Goal: Task Accomplishment & Management: Manage account settings

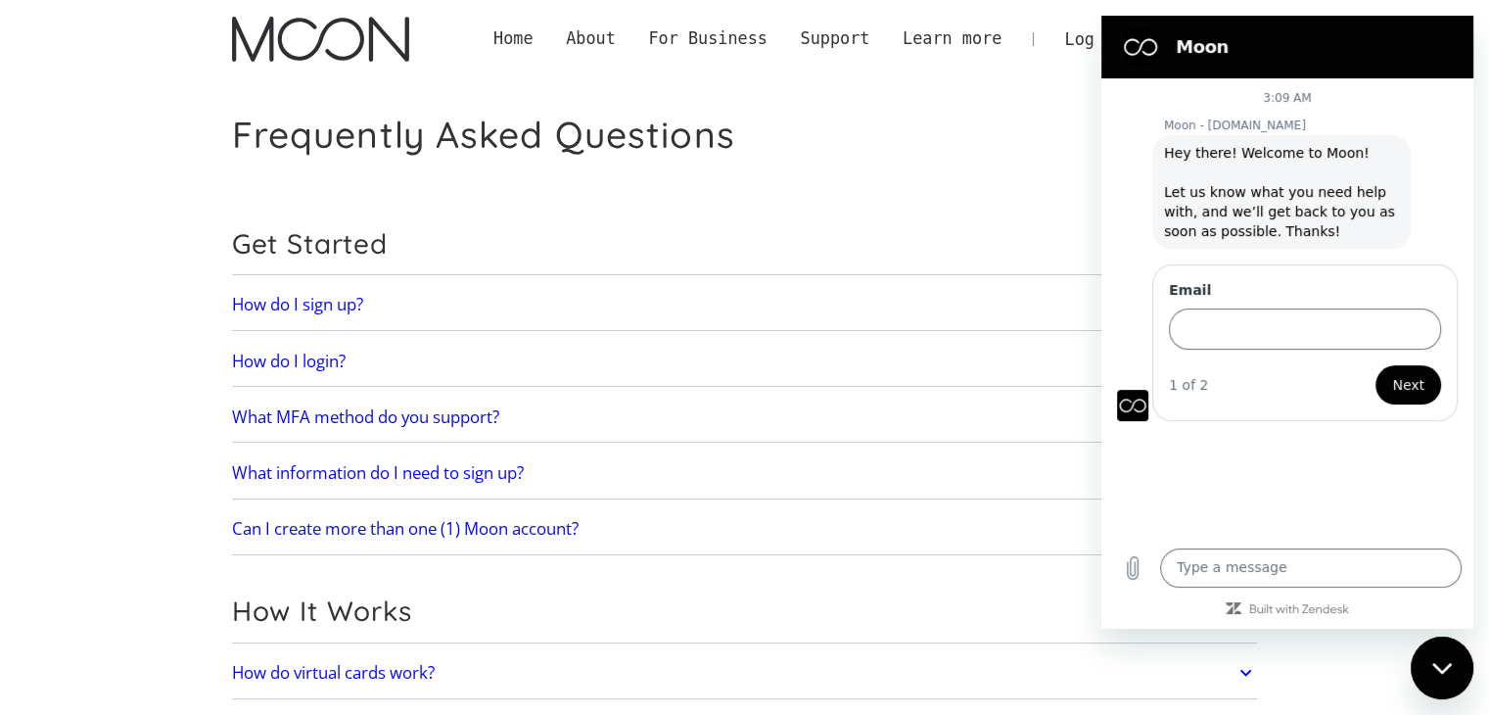
click at [1293, 70] on section "Moon" at bounding box center [1288, 47] width 372 height 63
drag, startPoint x: 880, startPoint y: 158, endPoint x: 1083, endPoint y: 151, distance: 202.8
click at [1438, 669] on div "Close messaging window" at bounding box center [1442, 667] width 59 height 59
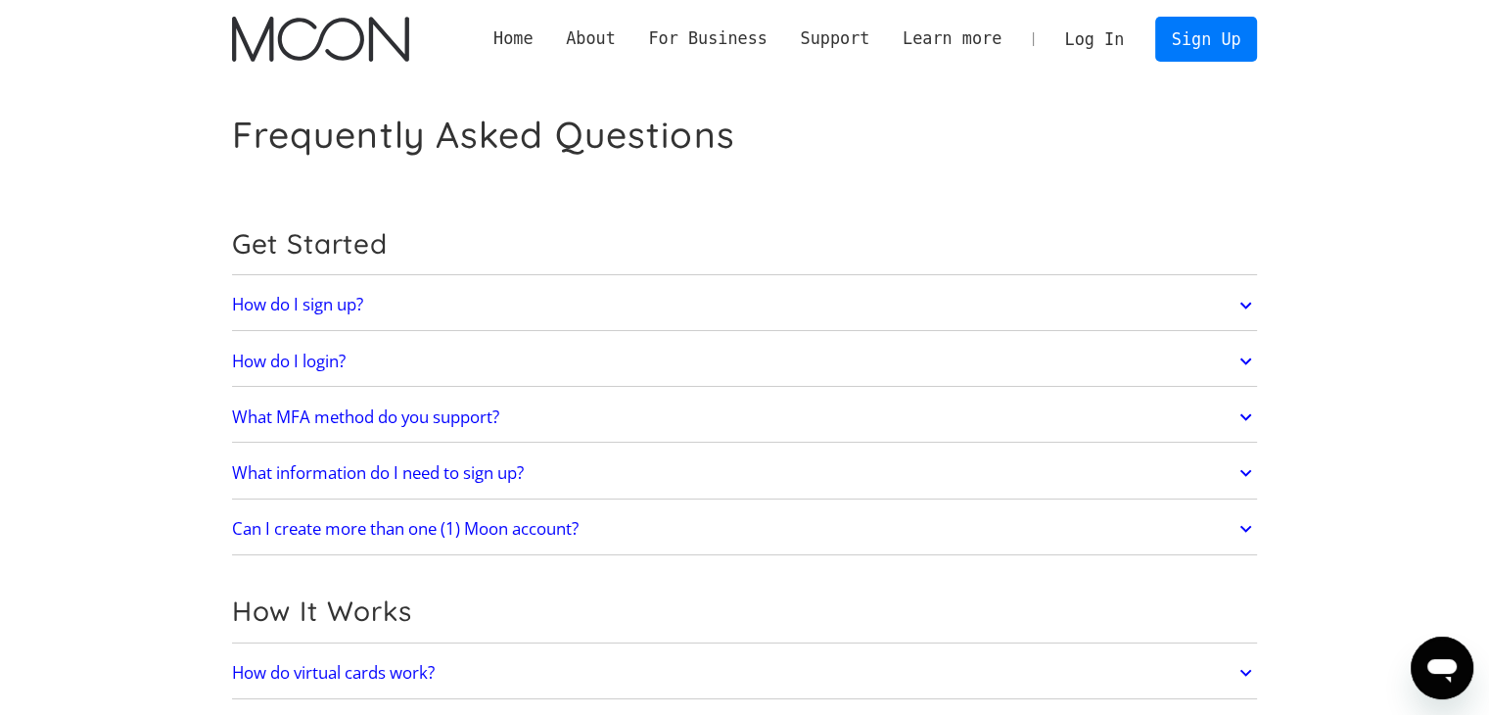
click at [1105, 38] on link "Log In" at bounding box center [1095, 39] width 92 height 43
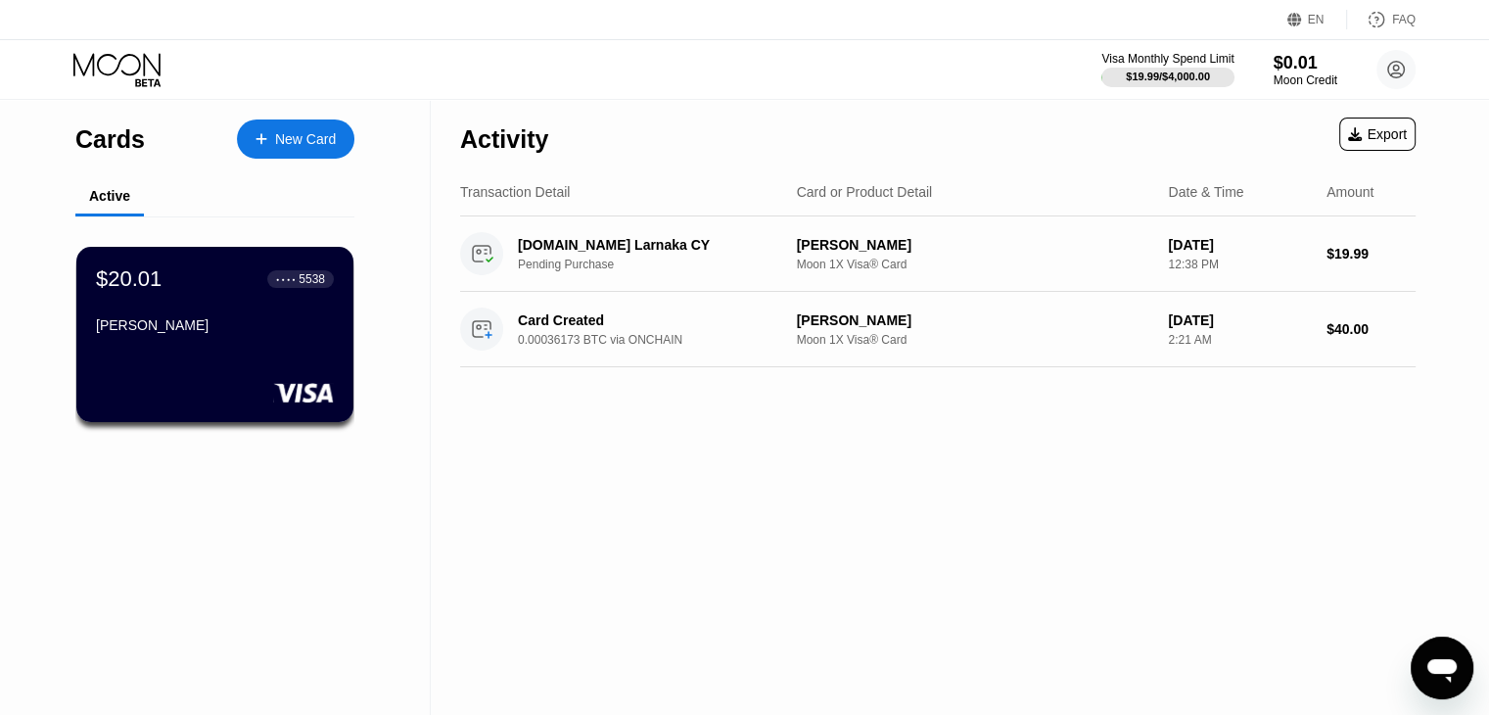
click at [156, 328] on div "Janet Morgan" at bounding box center [215, 325] width 238 height 16
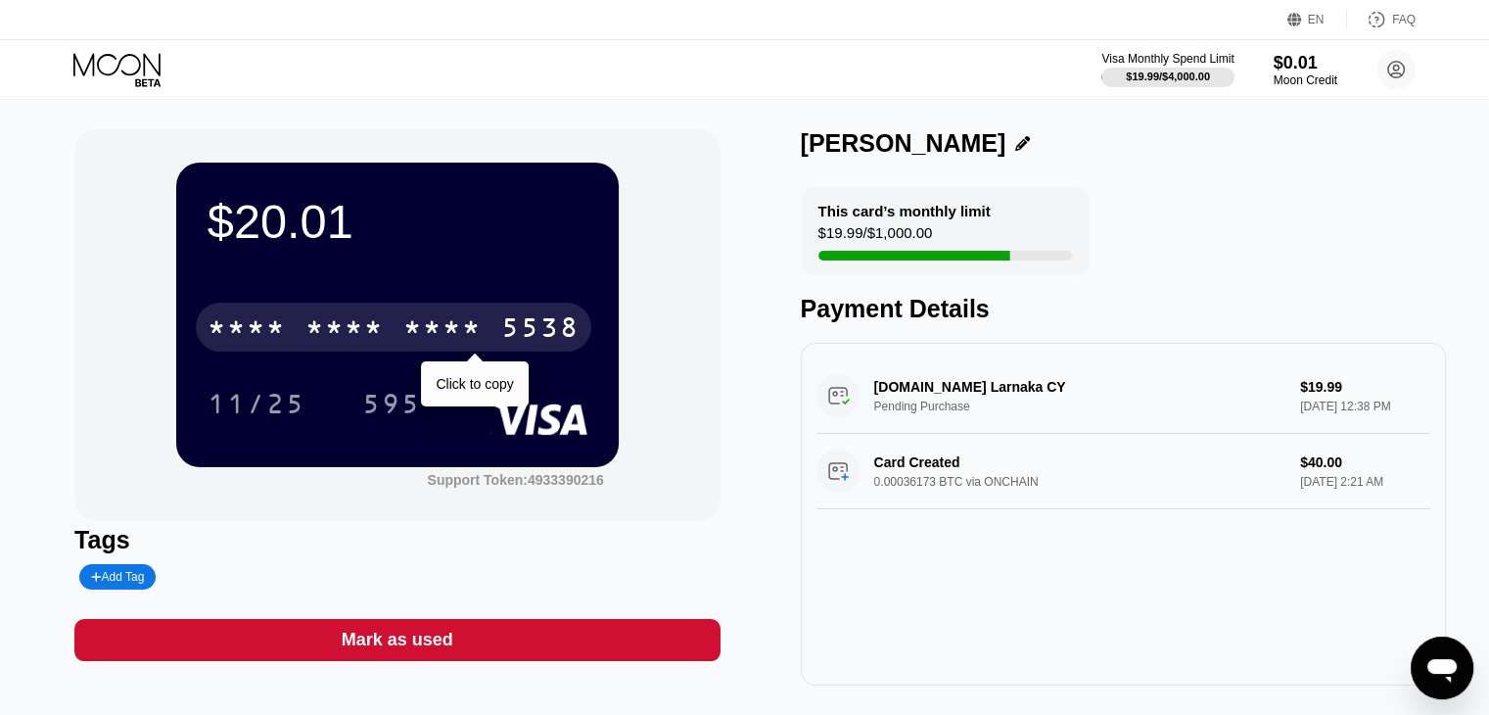
click at [534, 342] on div "5538" at bounding box center [540, 329] width 78 height 31
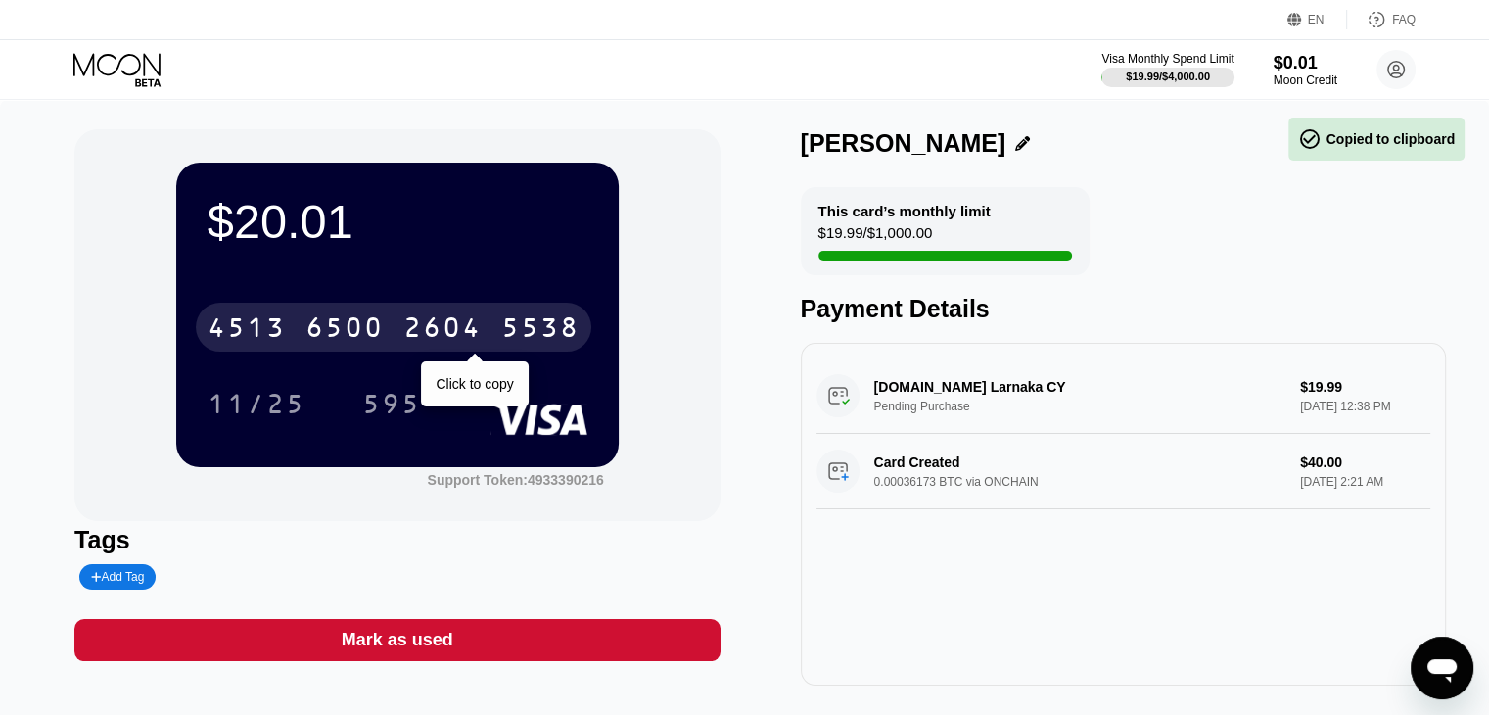
click at [474, 323] on div "2604" at bounding box center [442, 329] width 78 height 31
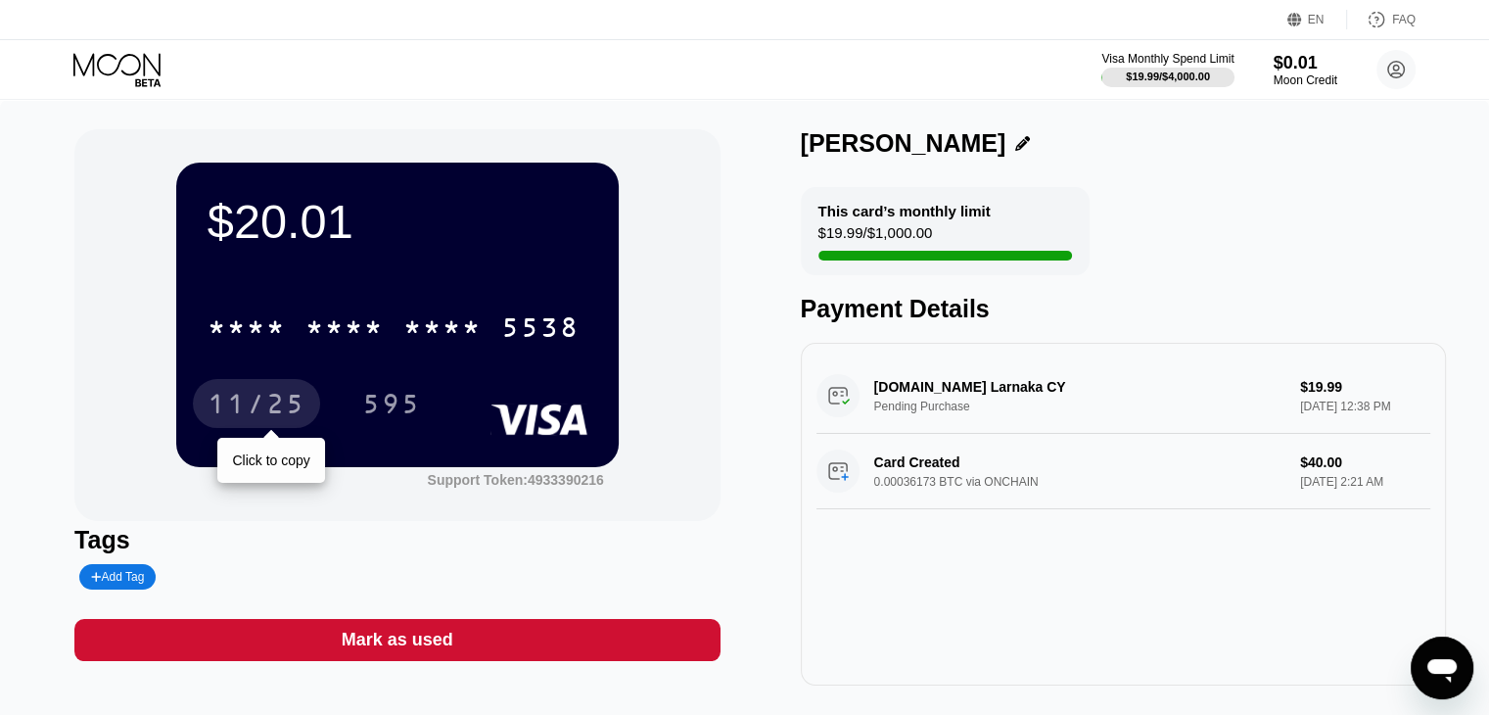
click at [253, 395] on div "11/25" at bounding box center [257, 406] width 98 height 31
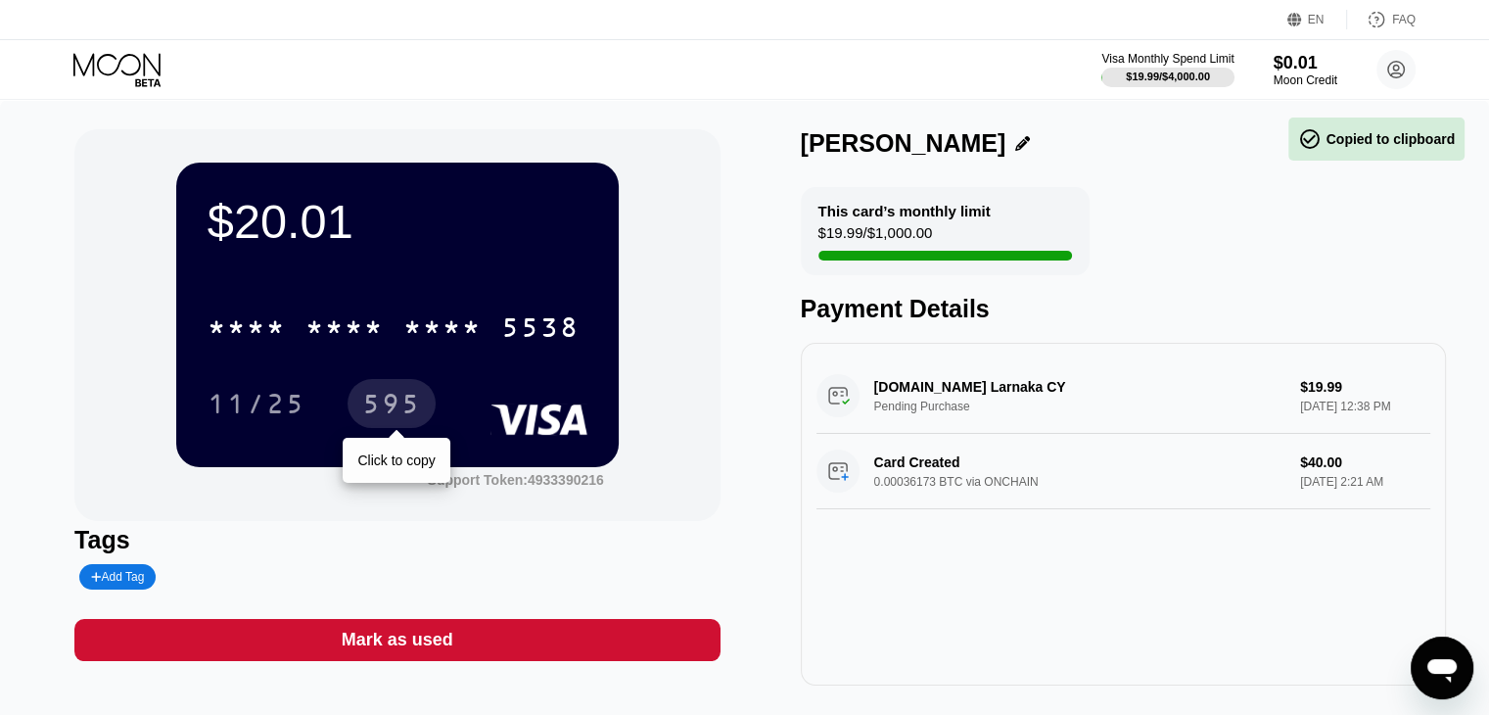
click at [393, 399] on div "595" at bounding box center [391, 406] width 59 height 31
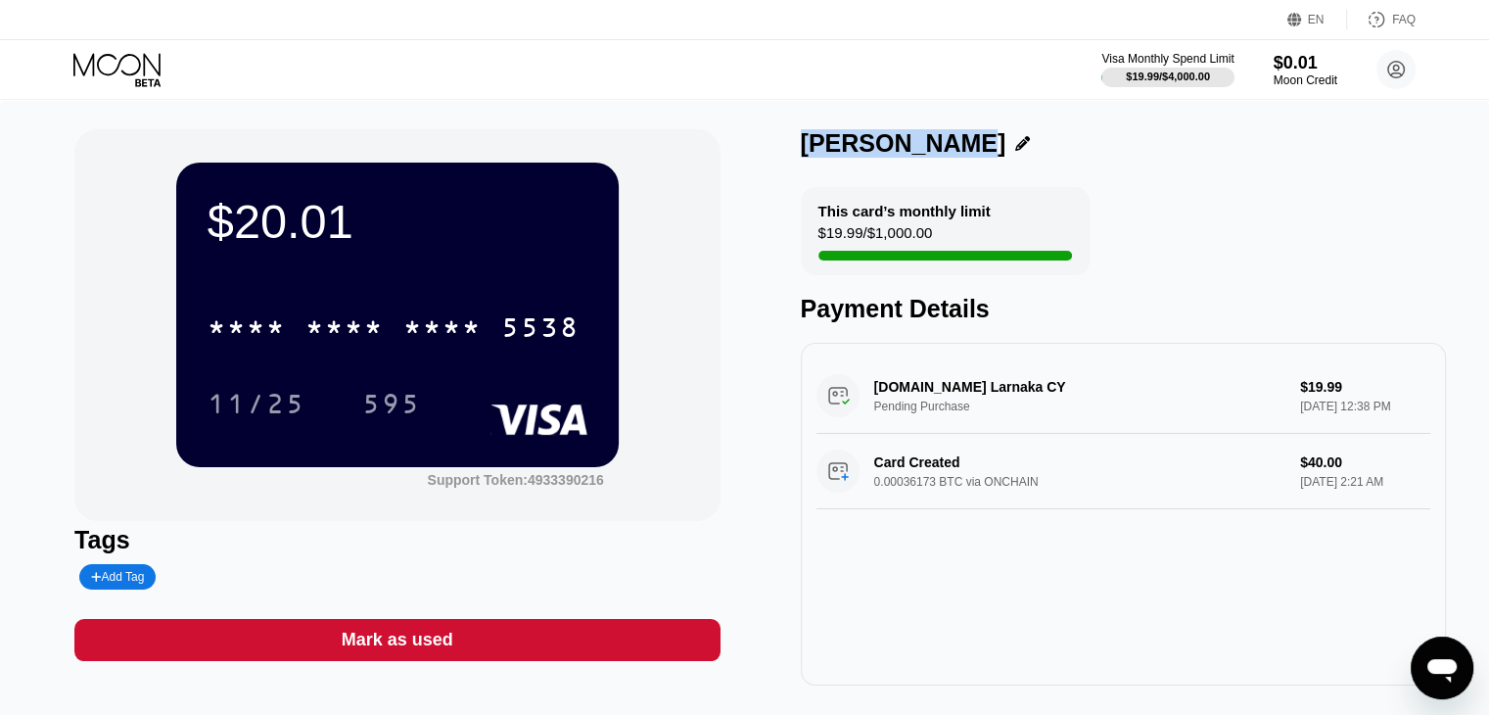
drag, startPoint x: 804, startPoint y: 138, endPoint x: 946, endPoint y: 131, distance: 142.1
click at [946, 131] on div "Janet Morgan" at bounding box center [904, 143] width 206 height 28
copy div "Janet Morgan"
click at [1387, 67] on circle at bounding box center [1396, 69] width 39 height 39
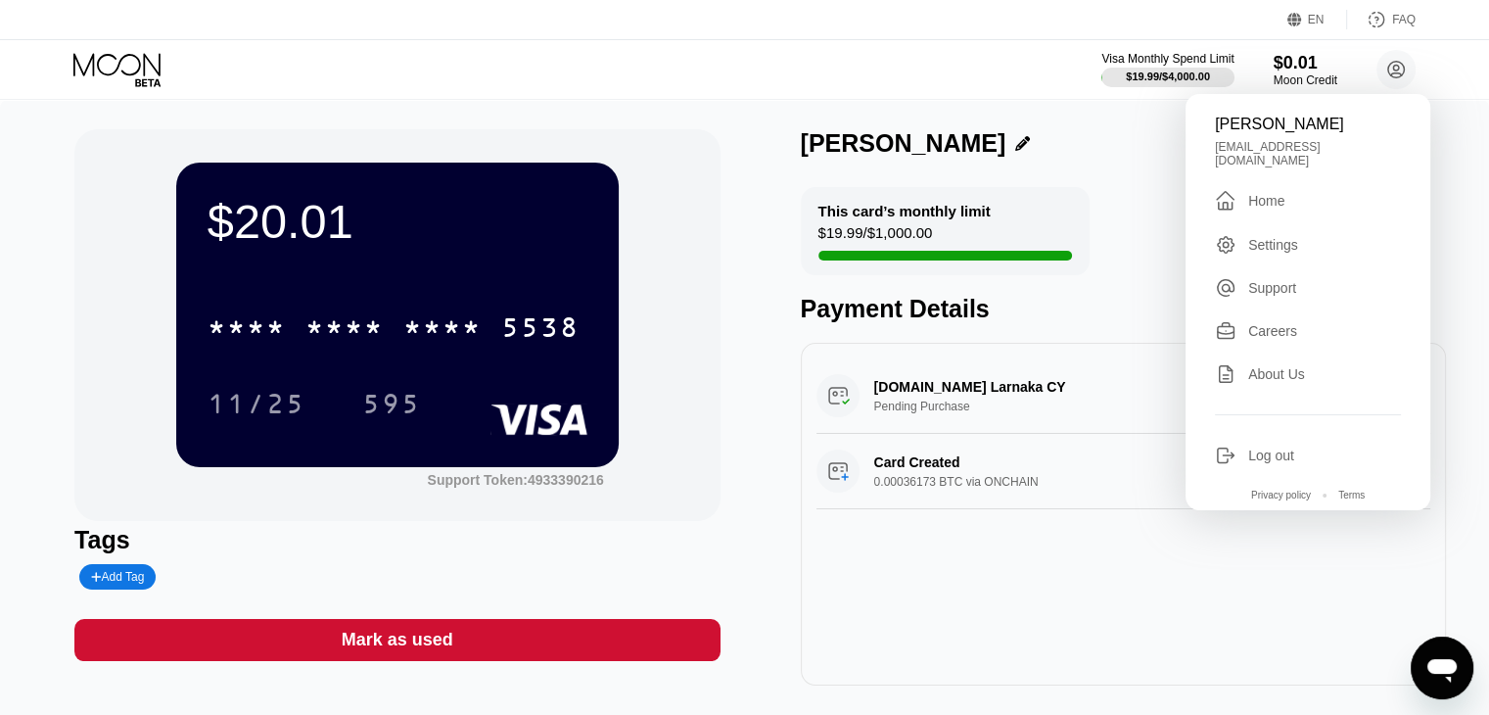
click at [1261, 237] on div "Settings" at bounding box center [1273, 245] width 50 height 16
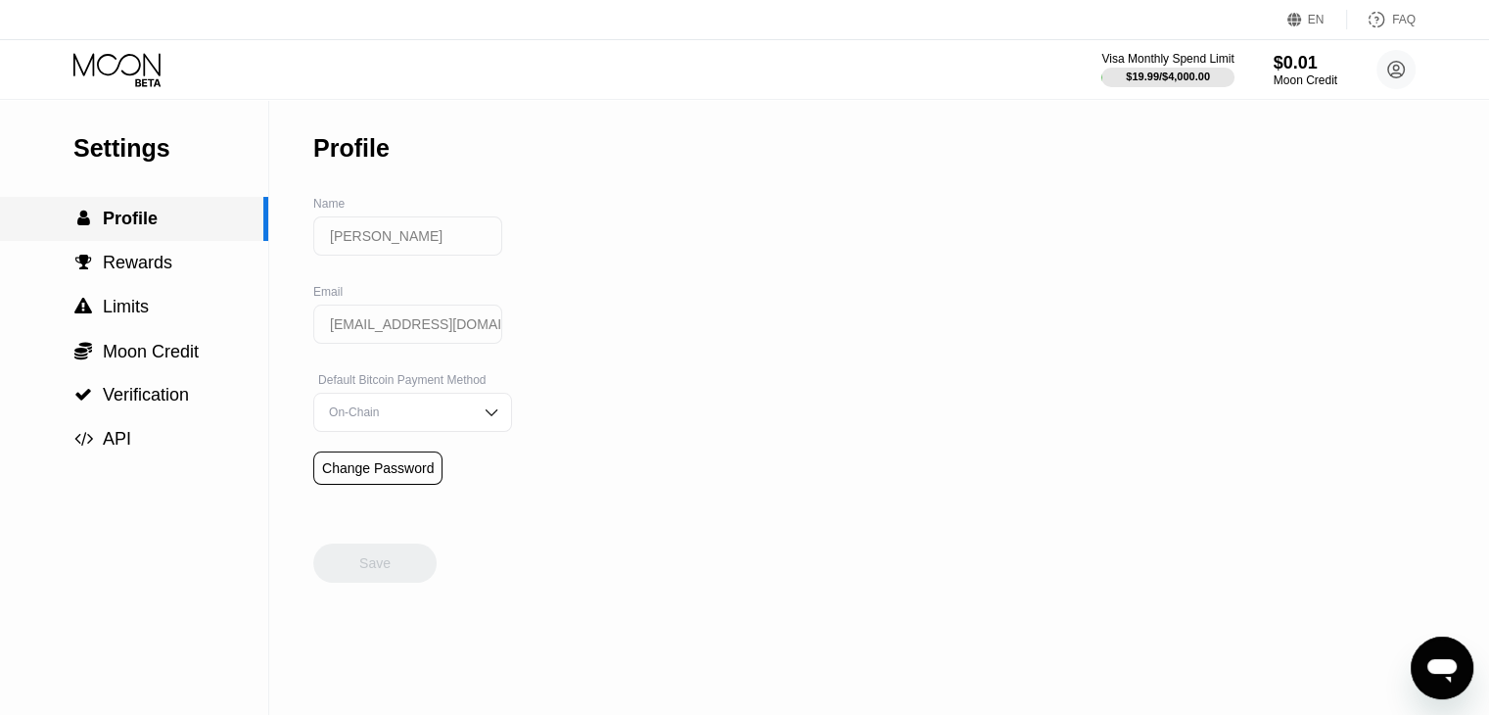
click at [166, 226] on div " Profile" at bounding box center [131, 219] width 263 height 21
click at [148, 400] on span "Verification" at bounding box center [146, 395] width 86 height 20
